Goal: Check status

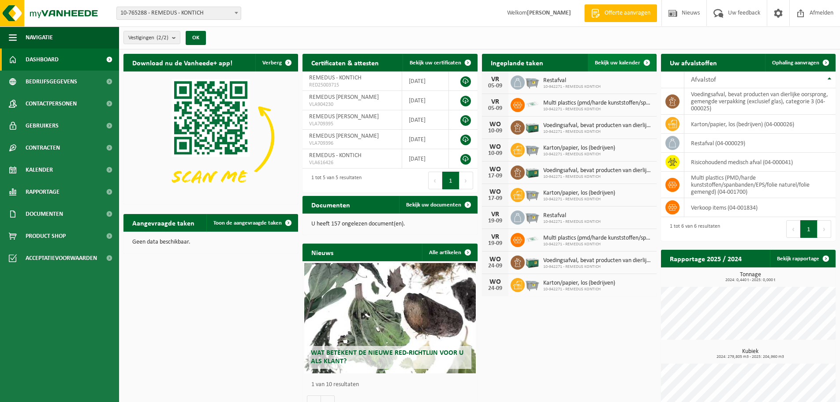
click at [636, 62] on span "Bekijk uw kalender" at bounding box center [617, 63] width 45 height 6
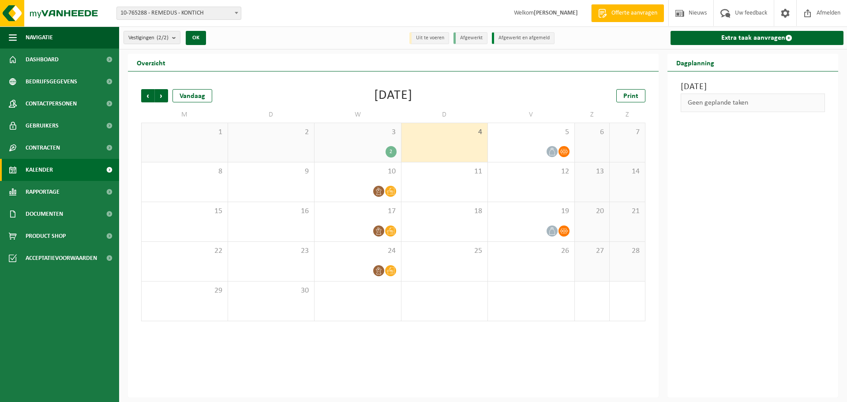
click at [391, 151] on div "2" at bounding box center [390, 151] width 11 height 11
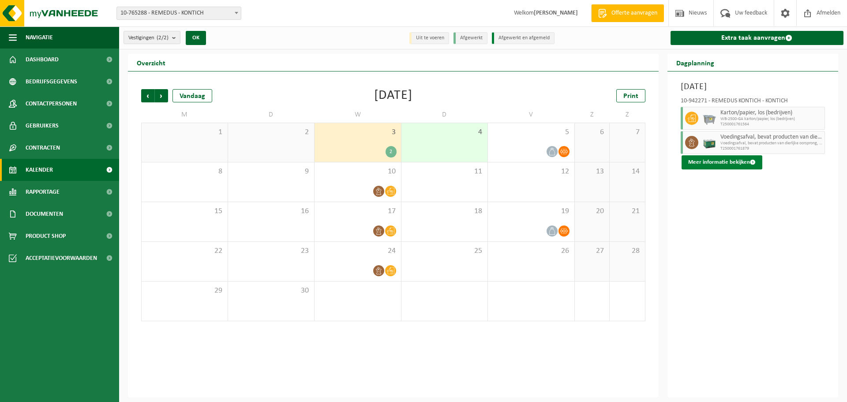
click at [709, 164] on button "Meer informatie bekijken" at bounding box center [721, 162] width 81 height 14
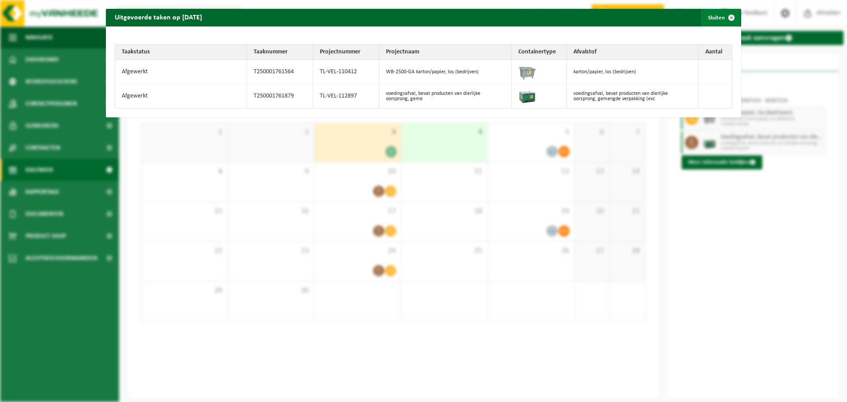
click at [726, 19] on span "button" at bounding box center [731, 18] width 18 height 18
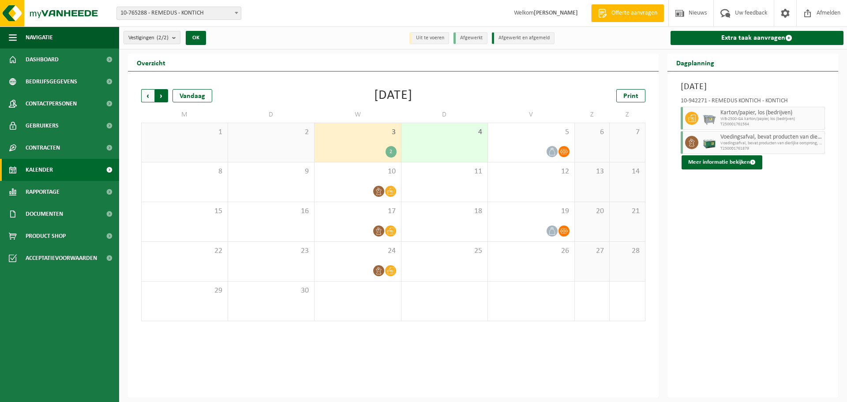
click at [145, 95] on span "Vorige" at bounding box center [147, 95] width 13 height 13
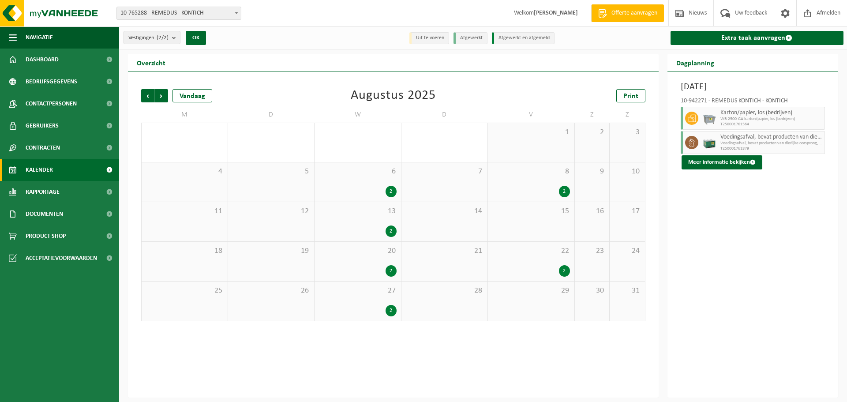
click at [392, 311] on div "2" at bounding box center [390, 310] width 11 height 11
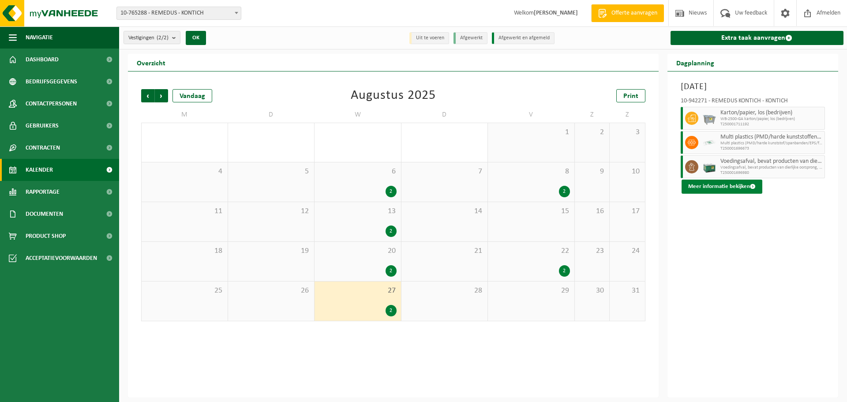
click at [725, 187] on button "Meer informatie bekijken" at bounding box center [721, 186] width 81 height 14
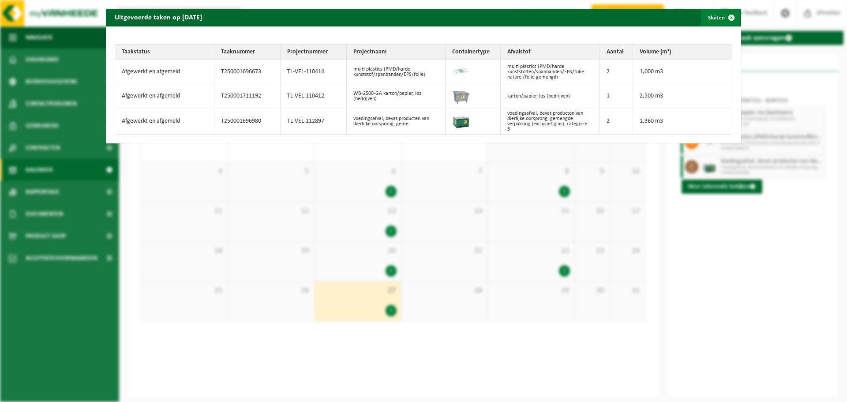
click at [726, 16] on span "button" at bounding box center [731, 18] width 18 height 18
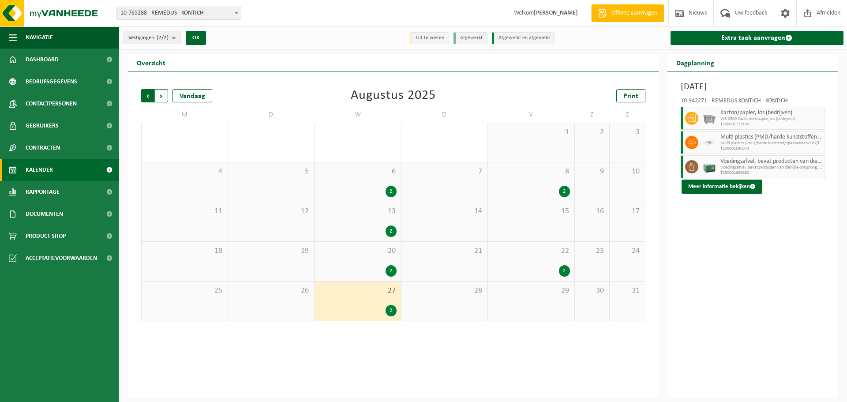
click at [162, 94] on span "Volgende" at bounding box center [161, 95] width 13 height 13
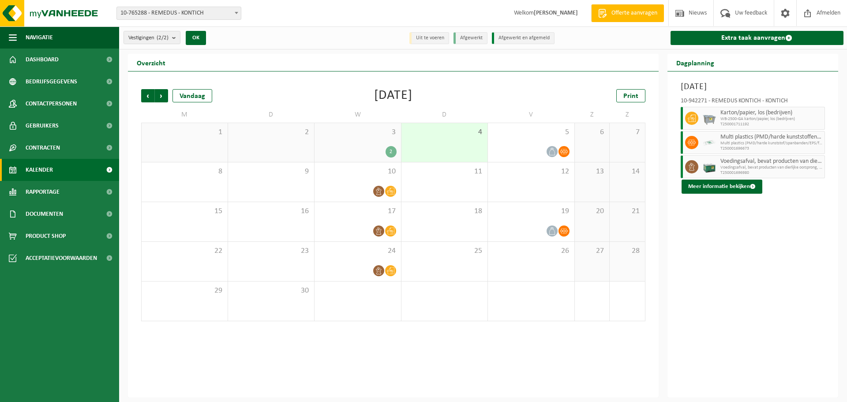
click at [391, 148] on div "2" at bounding box center [390, 151] width 11 height 11
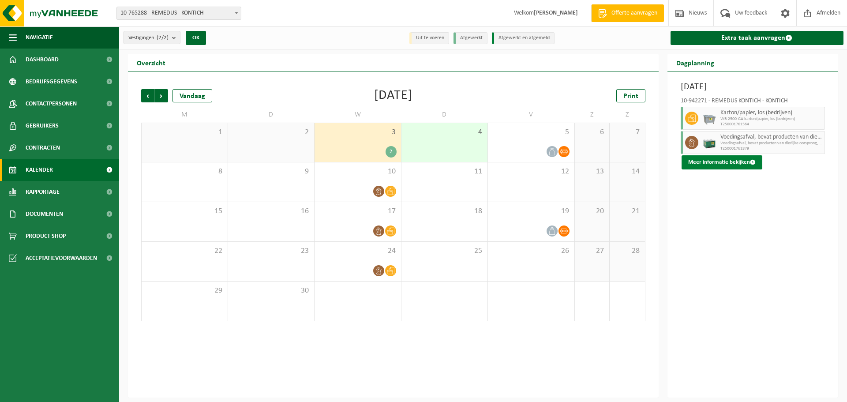
click at [705, 161] on button "Meer informatie bekijken" at bounding box center [721, 162] width 81 height 14
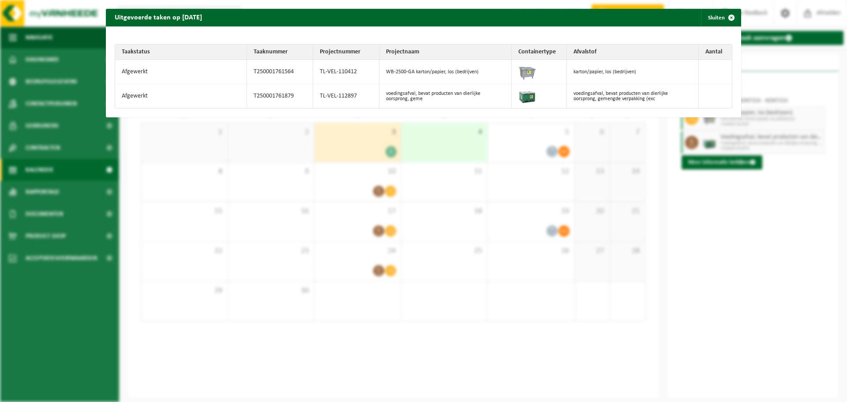
drag, startPoint x: 121, startPoint y: 49, endPoint x: 647, endPoint y: 73, distance: 527.1
click at [647, 73] on table "Taakstatus Taaknummer Projectnummer Projectnaam Containertype Afvalstof Aantal …" at bounding box center [423, 76] width 617 height 64
copy table "Taakstatus Taaknummer Projectnummer Projectnaam Containertype Afvalstof Aantal …"
